Goal: Transaction & Acquisition: Obtain resource

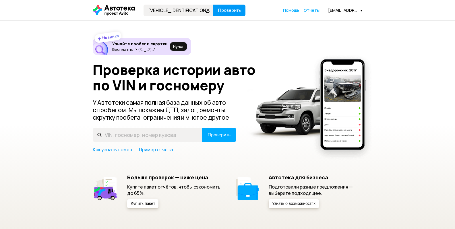
type input "[VEHICLE_IDENTIFICATION_NUMBER]"
click at [227, 16] on button "Проверить" at bounding box center [229, 10] width 32 height 11
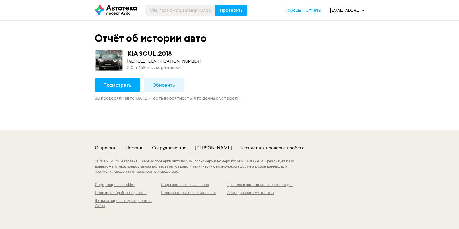
click at [119, 83] on span "Посмотреть" at bounding box center [118, 85] width 28 height 6
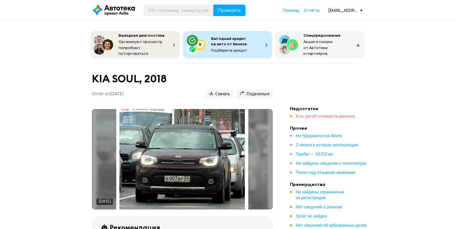
click at [306, 116] on span "Есть расчёт стоимости ремонта" at bounding box center [325, 117] width 59 height 4
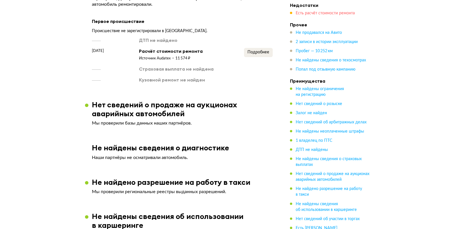
scroll to position [791, 0]
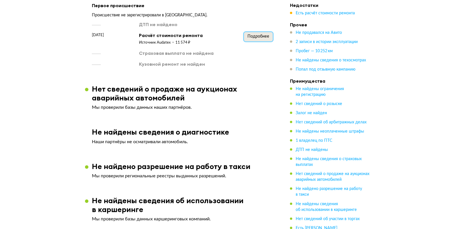
click at [257, 34] on span "Подробнее" at bounding box center [259, 36] width 22 height 4
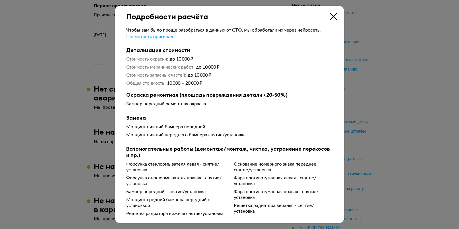
drag, startPoint x: 333, startPoint y: 18, endPoint x: 165, endPoint y: 61, distance: 172.8
click at [332, 18] on icon at bounding box center [333, 16] width 7 height 7
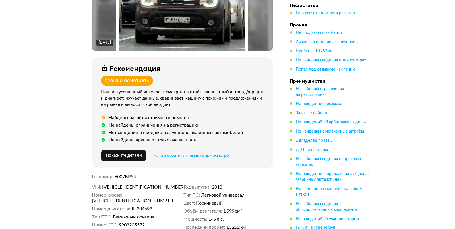
scroll to position [0, 0]
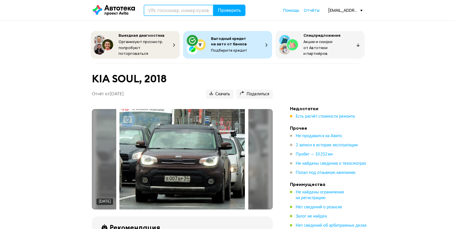
click at [165, 9] on input "text" at bounding box center [179, 10] width 70 height 11
paste input "[VEHICLE_IDENTIFICATION_NUMBER]"
type input "[VEHICLE_IDENTIFICATION_NUMBER]"
click at [232, 8] on span "Проверить" at bounding box center [229, 10] width 23 height 5
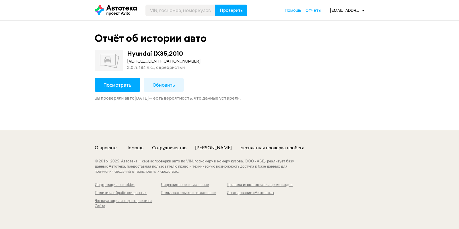
click at [120, 87] on span "Посмотреть" at bounding box center [118, 85] width 28 height 6
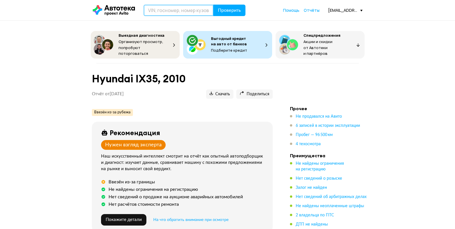
click at [183, 11] on input "text" at bounding box center [179, 10] width 70 height 11
type input "В899КН154"
click at [231, 10] on span "Проверить" at bounding box center [229, 10] width 23 height 5
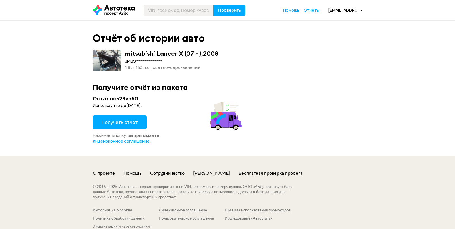
click at [113, 124] on span "Получить отчёт" at bounding box center [120, 122] width 36 height 6
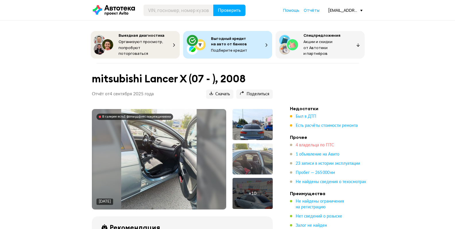
click at [326, 143] on span "4 владельца по ПТС" at bounding box center [315, 145] width 38 height 4
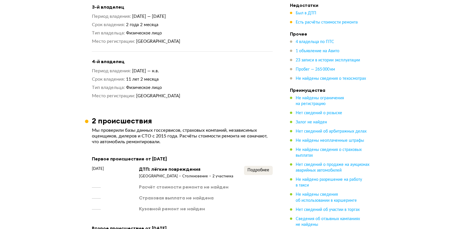
scroll to position [831, 0]
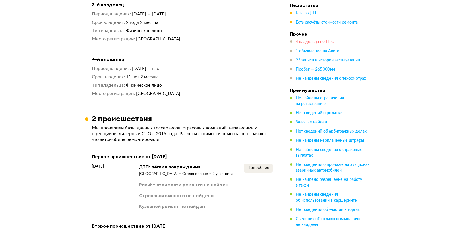
click at [319, 41] on span "4 владельца по ПТС" at bounding box center [315, 42] width 38 height 4
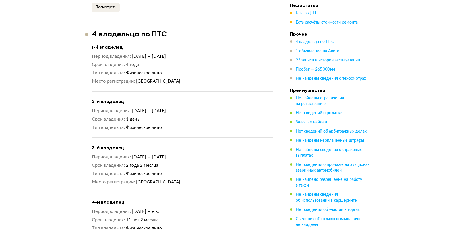
scroll to position [687, 0]
click at [312, 10] on li "Недостатки Был в ДТП Есть расчёты стоимости ремонта" at bounding box center [330, 13] width 80 height 23
click at [310, 11] on span "Был в ДТП" at bounding box center [306, 13] width 21 height 4
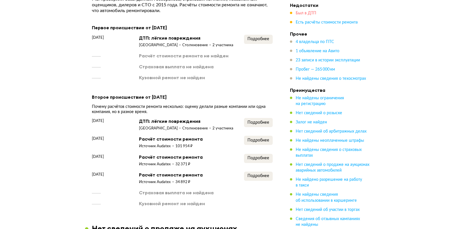
scroll to position [960, 0]
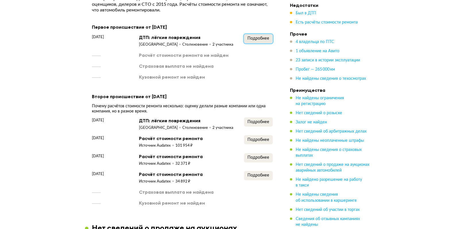
click at [260, 36] on span "Подробнее" at bounding box center [259, 38] width 22 height 4
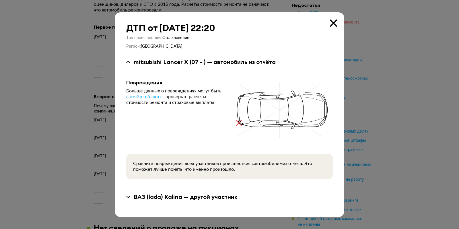
click at [333, 22] on icon at bounding box center [333, 23] width 7 height 7
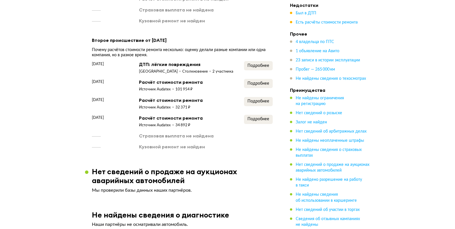
scroll to position [1018, 0]
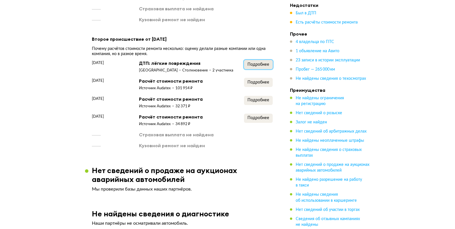
click at [262, 63] on span "Подробнее" at bounding box center [259, 65] width 22 height 4
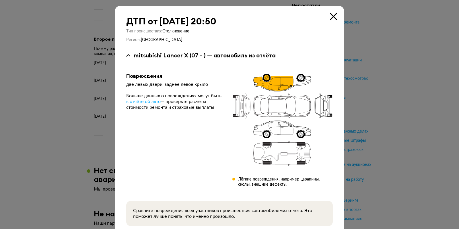
click at [331, 16] on icon at bounding box center [333, 16] width 7 height 7
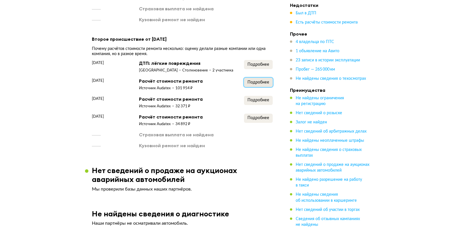
click at [262, 80] on span "Подробнее" at bounding box center [259, 82] width 22 height 4
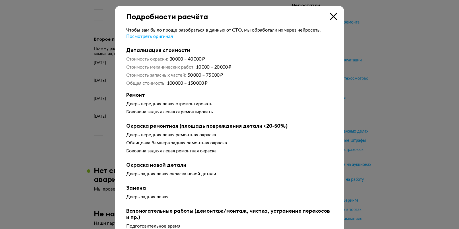
click at [332, 17] on icon at bounding box center [333, 16] width 7 height 7
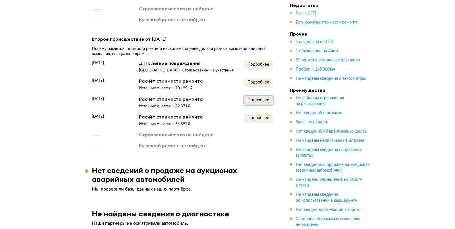
click at [263, 96] on button "Подробнее" at bounding box center [258, 100] width 29 height 9
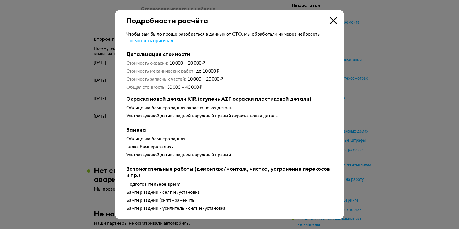
click at [335, 19] on icon at bounding box center [333, 20] width 7 height 7
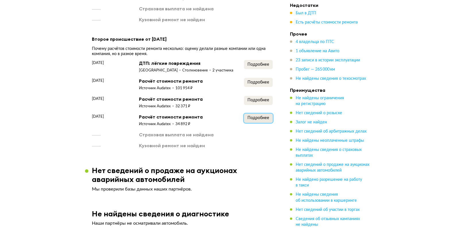
click at [259, 116] on span "Подробнее" at bounding box center [259, 118] width 22 height 4
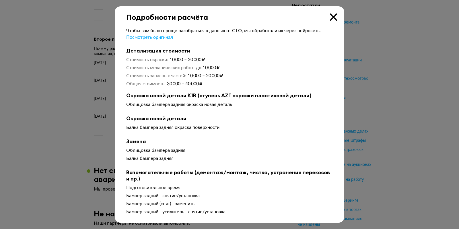
click at [331, 13] on icon at bounding box center [333, 16] width 7 height 7
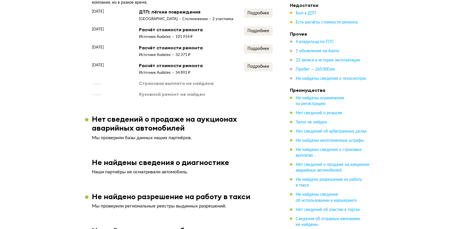
scroll to position [1104, 0]
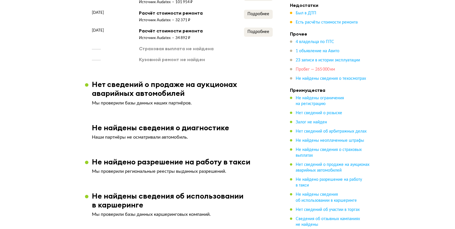
click at [305, 69] on span "Пробег — 265 000 км" at bounding box center [315, 69] width 39 height 4
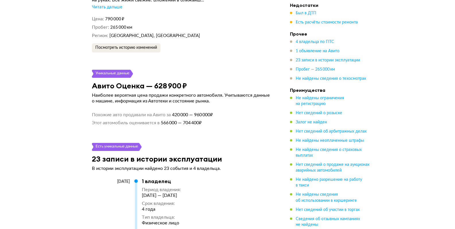
scroll to position [1378, 0]
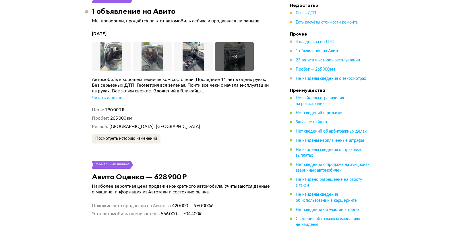
click at [110, 96] on div "Читать дальше" at bounding box center [107, 98] width 30 height 6
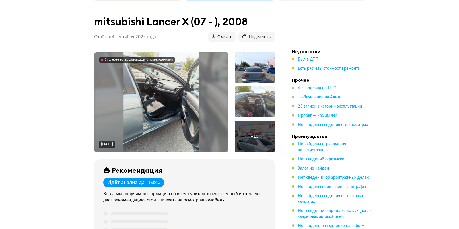
scroll to position [57, 0]
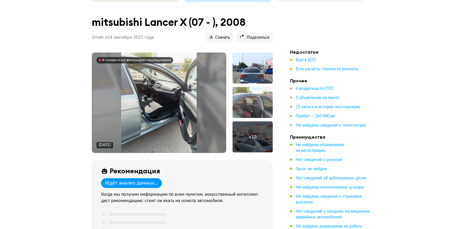
click at [177, 98] on img at bounding box center [159, 103] width 76 height 101
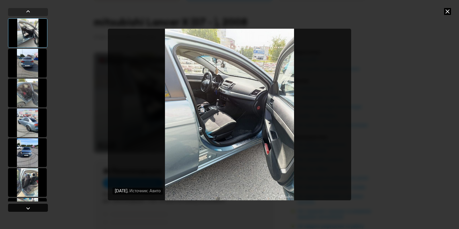
click at [28, 208] on div at bounding box center [28, 208] width 7 height 7
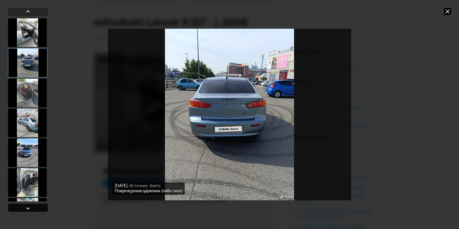
click at [28, 208] on div at bounding box center [28, 208] width 7 height 7
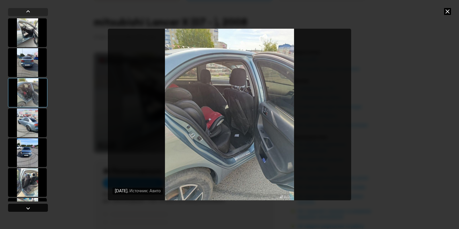
click at [28, 208] on div at bounding box center [28, 208] width 7 height 7
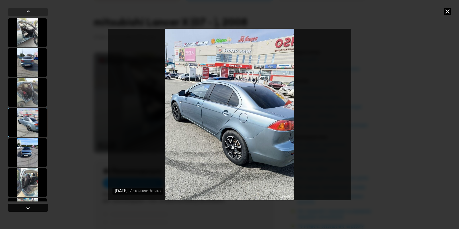
click at [28, 208] on div at bounding box center [28, 208] width 7 height 7
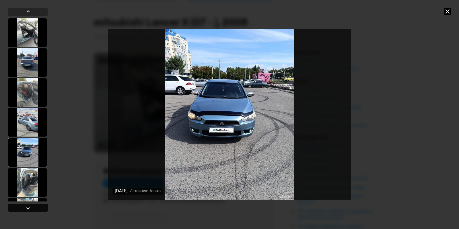
click at [28, 208] on div at bounding box center [28, 208] width 7 height 7
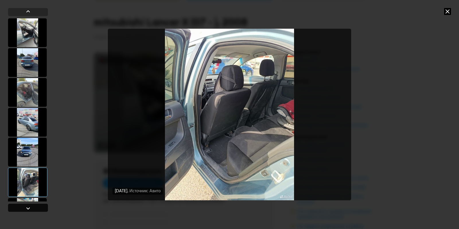
click at [28, 208] on div at bounding box center [28, 208] width 7 height 7
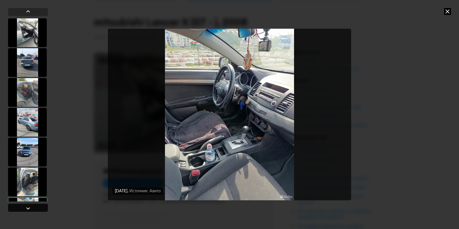
click at [28, 208] on div at bounding box center [28, 208] width 7 height 7
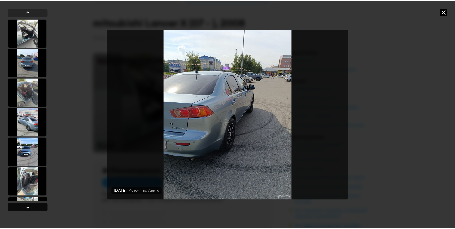
scroll to position [206, 0]
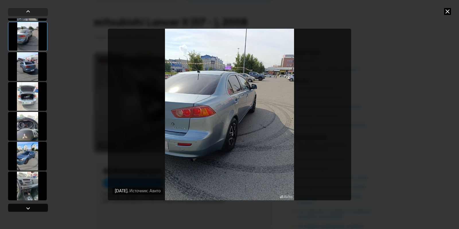
click at [28, 208] on div at bounding box center [28, 208] width 7 height 7
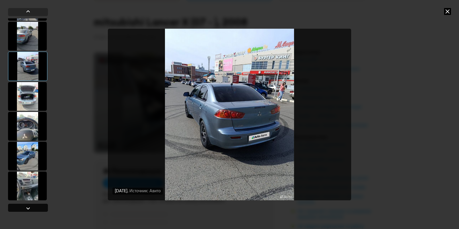
click at [28, 208] on div at bounding box center [28, 208] width 7 height 7
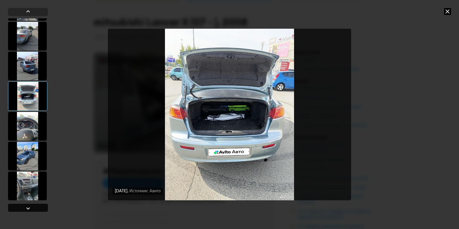
click at [28, 208] on div at bounding box center [28, 208] width 7 height 7
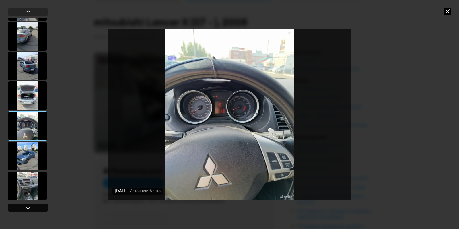
click at [28, 208] on div at bounding box center [28, 208] width 7 height 7
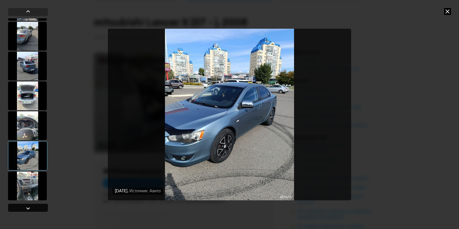
click at [28, 208] on div at bounding box center [28, 208] width 7 height 7
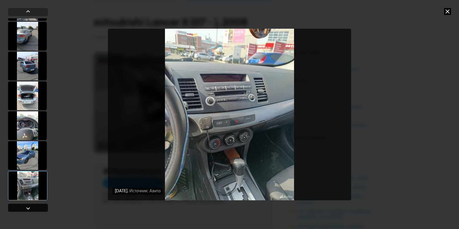
click at [28, 208] on div at bounding box center [28, 208] width 7 height 7
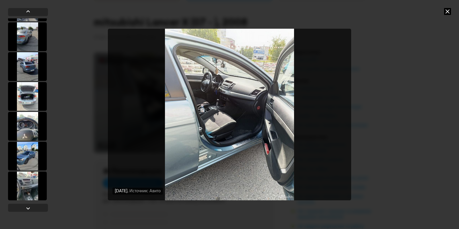
click at [448, 13] on icon at bounding box center [448, 11] width 7 height 7
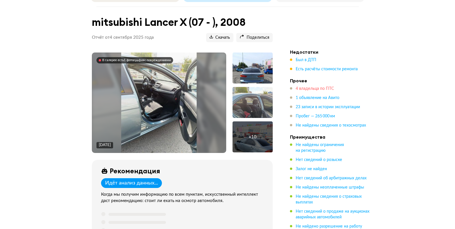
click at [317, 87] on span "4 владельца по ПТС" at bounding box center [315, 89] width 38 height 4
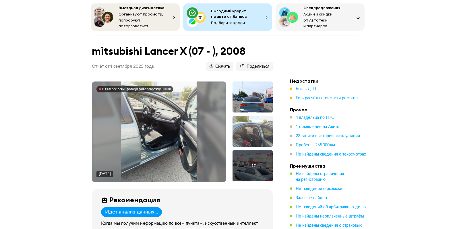
scroll to position [0, 0]
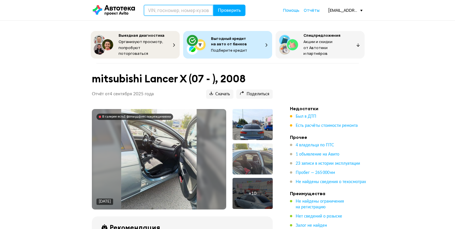
click at [183, 11] on input "text" at bounding box center [179, 10] width 70 height 11
type input "С385СА154"
drag, startPoint x: 231, startPoint y: 18, endPoint x: 232, endPoint y: 13, distance: 5.8
click at [232, 17] on header "С385СА154 Проверить Помощь Отчёты [EMAIL_ADDRESS][DOMAIN_NAME]" at bounding box center [227, 10] width 455 height 20
click at [232, 12] on span "Проверить" at bounding box center [229, 10] width 23 height 5
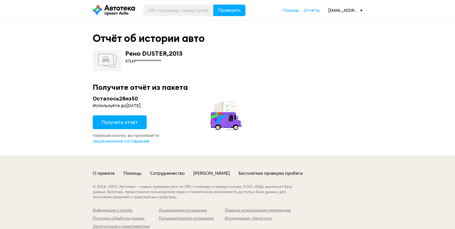
click at [128, 120] on span "Получить отчёт" at bounding box center [120, 122] width 36 height 6
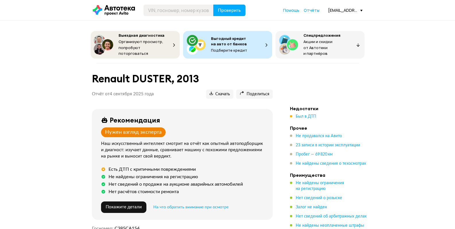
scroll to position [29, 0]
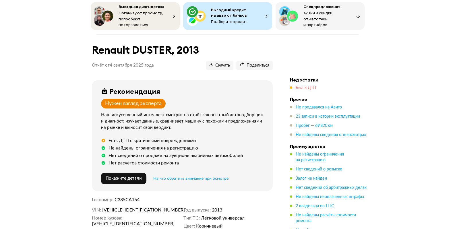
click at [315, 86] on span "Был в ДТП" at bounding box center [306, 88] width 21 height 4
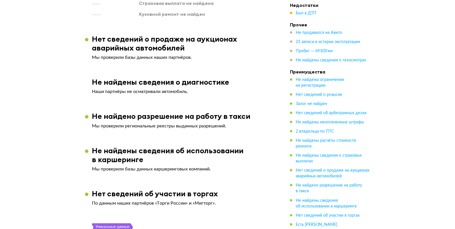
scroll to position [853, 0]
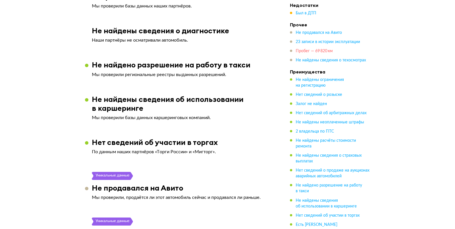
click at [322, 53] on span "Пробег — 69 820 км" at bounding box center [314, 51] width 37 height 4
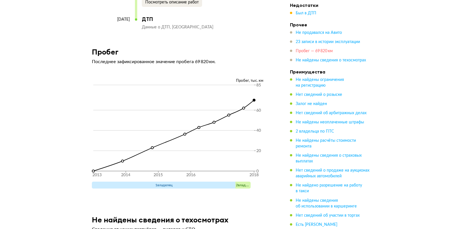
scroll to position [2234, 0]
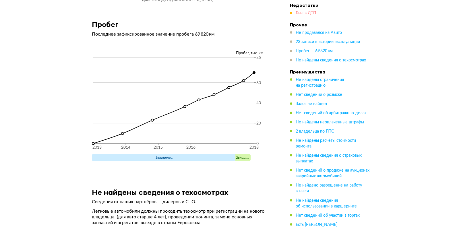
click at [313, 13] on span "Был в ДТП" at bounding box center [306, 13] width 21 height 4
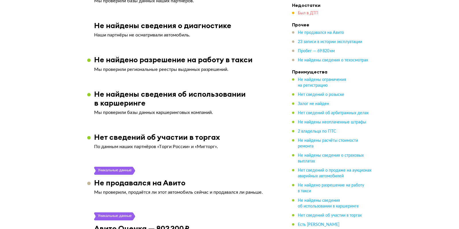
scroll to position [739, 0]
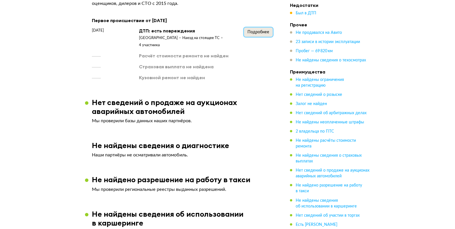
click at [250, 34] on span "Подробнее" at bounding box center [259, 32] width 22 height 4
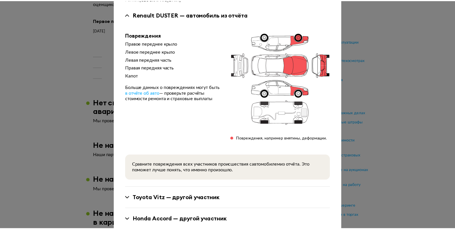
scroll to position [0, 0]
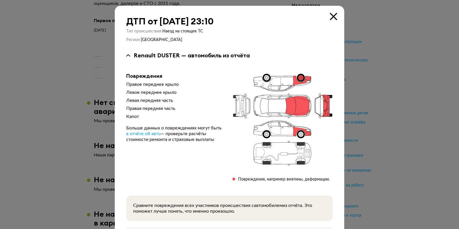
click at [332, 16] on icon at bounding box center [333, 16] width 7 height 7
